Goal: Transaction & Acquisition: Purchase product/service

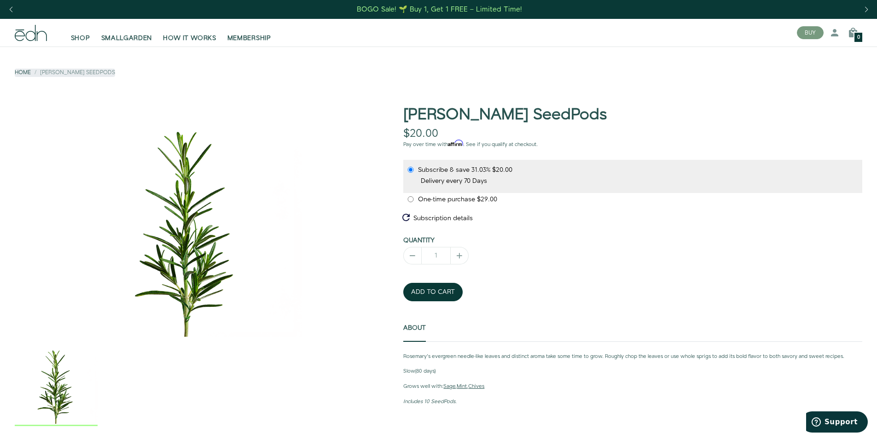
click at [35, 31] on icon at bounding box center [31, 33] width 32 height 16
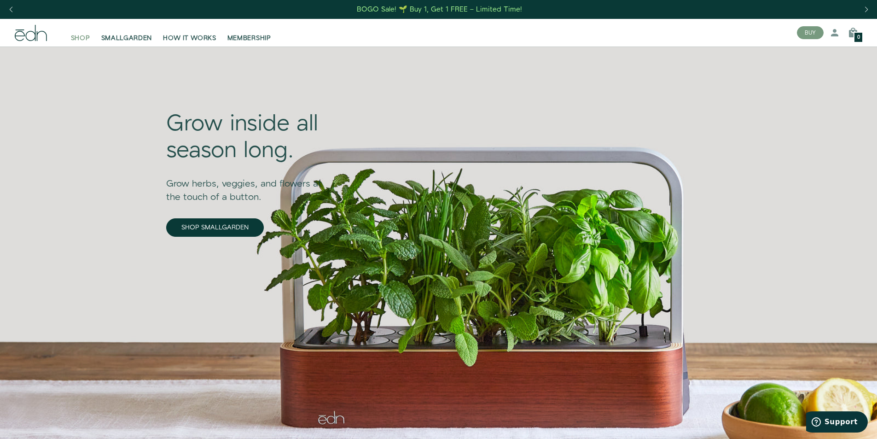
click at [85, 40] on span "SHOP" at bounding box center [80, 38] width 19 height 9
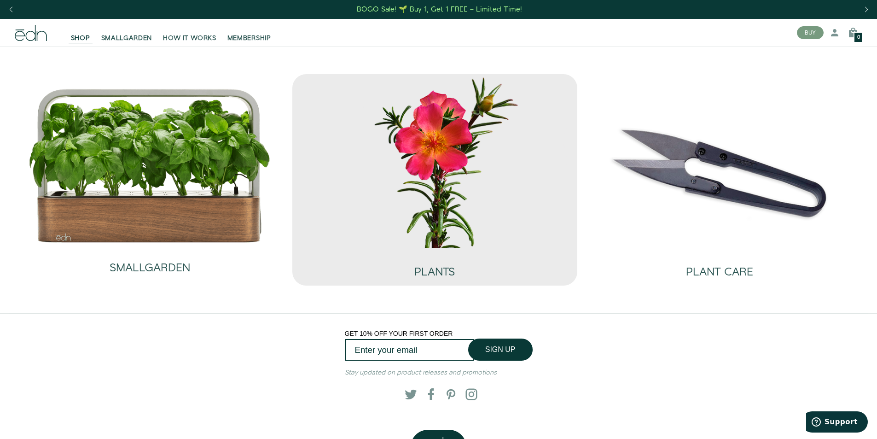
click at [405, 239] on img at bounding box center [435, 161] width 270 height 174
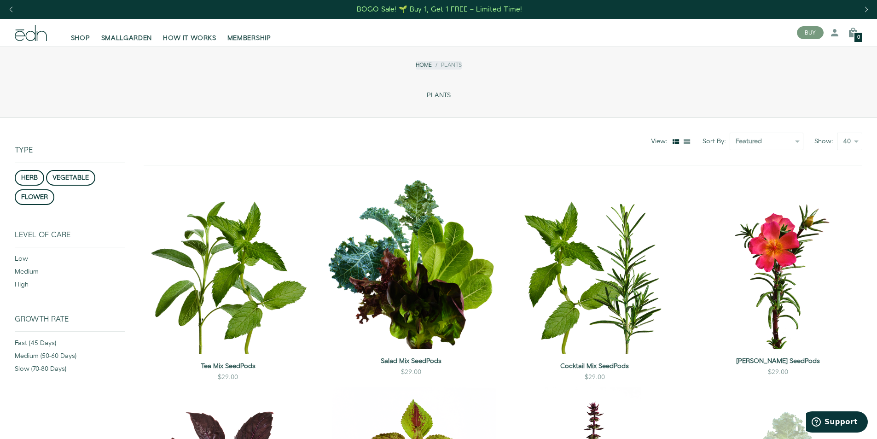
drag, startPoint x: 61, startPoint y: 201, endPoint x: 160, endPoint y: 124, distance: 125.0
click at [161, 124] on div "View: Sort By: Featured Best Selling Alphabetically, A-Z Alphabetically, Z-A Pr…" at bounding box center [503, 141] width 719 height 47
